Goal: Navigation & Orientation: Find specific page/section

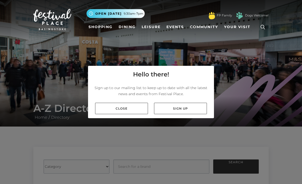
click at [115, 113] on link "Close" at bounding box center [121, 108] width 53 height 11
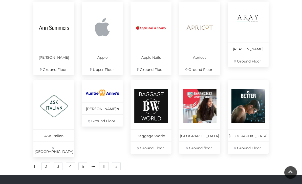
scroll to position [314, 0]
click at [44, 169] on link "2" at bounding box center [46, 166] width 9 height 8
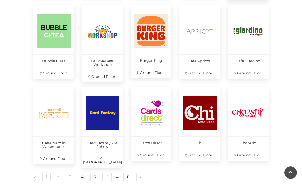
click at [56, 173] on link "2" at bounding box center [58, 177] width 8 height 8
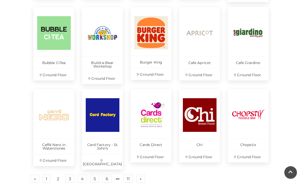
scroll to position [313, 0]
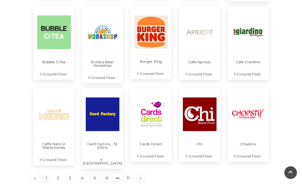
click at [69, 174] on link "3" at bounding box center [70, 178] width 9 height 8
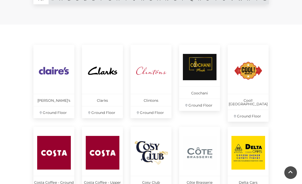
scroll to position [192, 0]
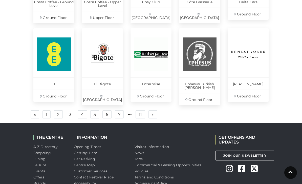
click at [80, 113] on link "4" at bounding box center [82, 114] width 9 height 8
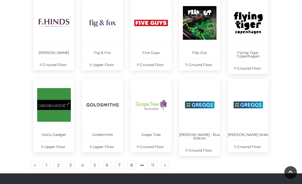
scroll to position [322, 0]
click at [93, 161] on link "5" at bounding box center [94, 165] width 9 height 8
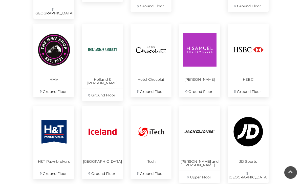
scroll to position [299, 0]
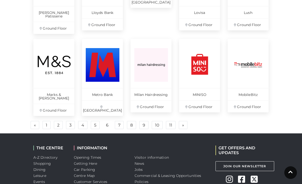
scroll to position [363, 0]
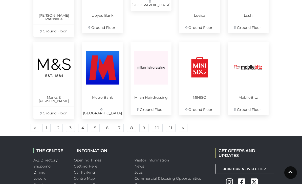
click at [121, 124] on link "7" at bounding box center [119, 128] width 9 height 8
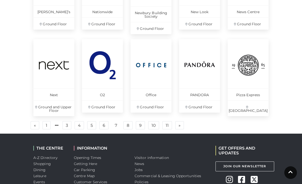
scroll to position [309, 0]
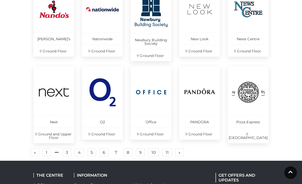
click at [127, 152] on link "8" at bounding box center [128, 152] width 9 height 8
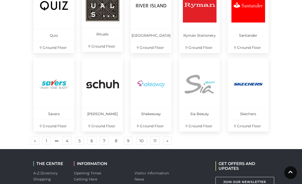
scroll to position [298, 0]
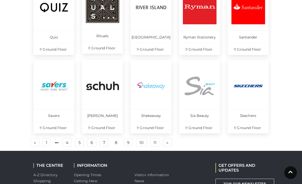
click at [127, 142] on link "9" at bounding box center [128, 142] width 9 height 8
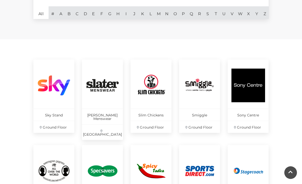
scroll to position [177, 0]
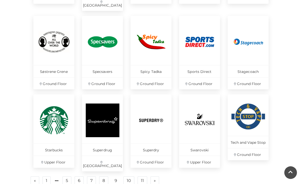
click at [128, 176] on link "10" at bounding box center [129, 180] width 11 height 8
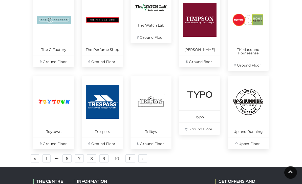
scroll to position [325, 0]
click at [125, 156] on ul "« Previous 1 6 7 8 9 10 11 » Next" at bounding box center [151, 158] width 243 height 8
click at [131, 156] on link "11" at bounding box center [131, 158] width 10 height 8
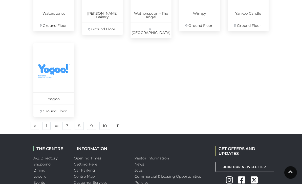
scroll to position [362, 0]
click at [121, 122] on link "11" at bounding box center [118, 126] width 9 height 8
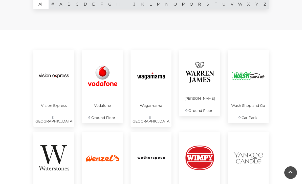
scroll to position [183, 0]
